Goal: Obtain resource: Download file/media

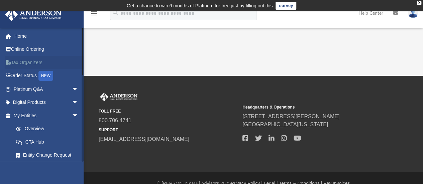
click at [26, 61] on link "Tax Organizers" at bounding box center [47, 62] width 84 height 13
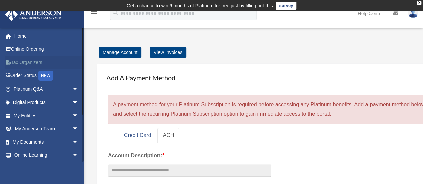
click at [27, 62] on link "Tax Organizers" at bounding box center [47, 62] width 84 height 13
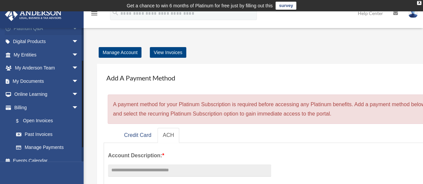
scroll to position [67, 0]
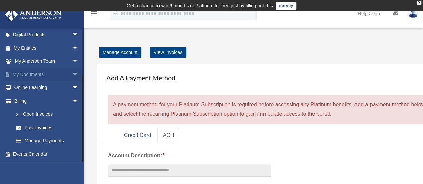
click at [39, 76] on link "My Documents arrow_drop_down" at bounding box center [47, 74] width 84 height 13
click at [34, 73] on link "My Documents arrow_drop_down" at bounding box center [47, 74] width 84 height 13
click at [72, 74] on span "arrow_drop_down" at bounding box center [78, 75] width 13 height 14
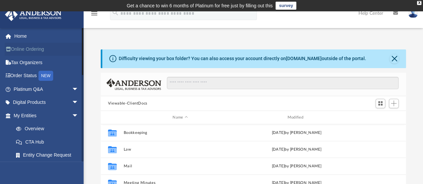
scroll to position [147, 300]
click at [22, 58] on link "Tax Organizers" at bounding box center [47, 62] width 84 height 13
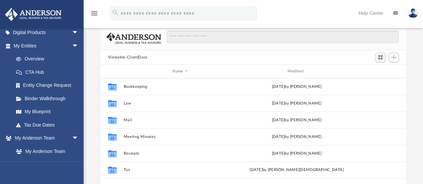
scroll to position [53, 0]
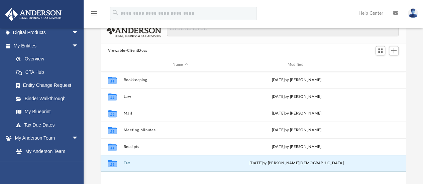
click at [125, 165] on button "Tax" at bounding box center [179, 163] width 113 height 4
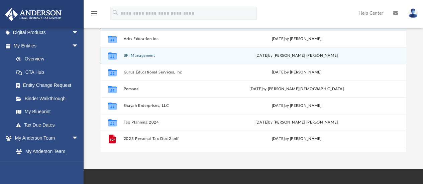
scroll to position [112, 0]
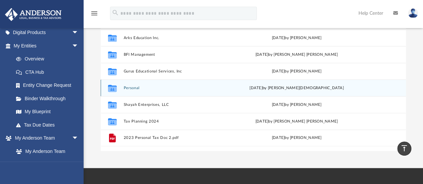
click at [132, 87] on button "Personal" at bounding box center [179, 88] width 113 height 4
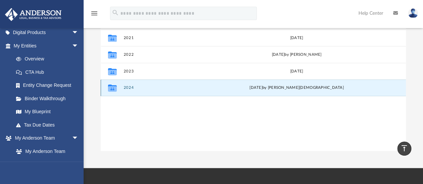
click at [128, 86] on button "2024" at bounding box center [179, 88] width 113 height 4
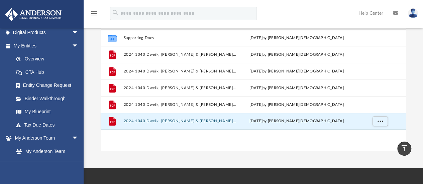
click at [175, 121] on button "2024 1040 Dweik, [PERSON_NAME] & [PERSON_NAME] - Review Copy.pdf" at bounding box center [179, 121] width 113 height 4
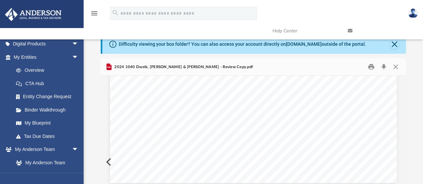
scroll to position [6362, 0]
